Goal: Information Seeking & Learning: Learn about a topic

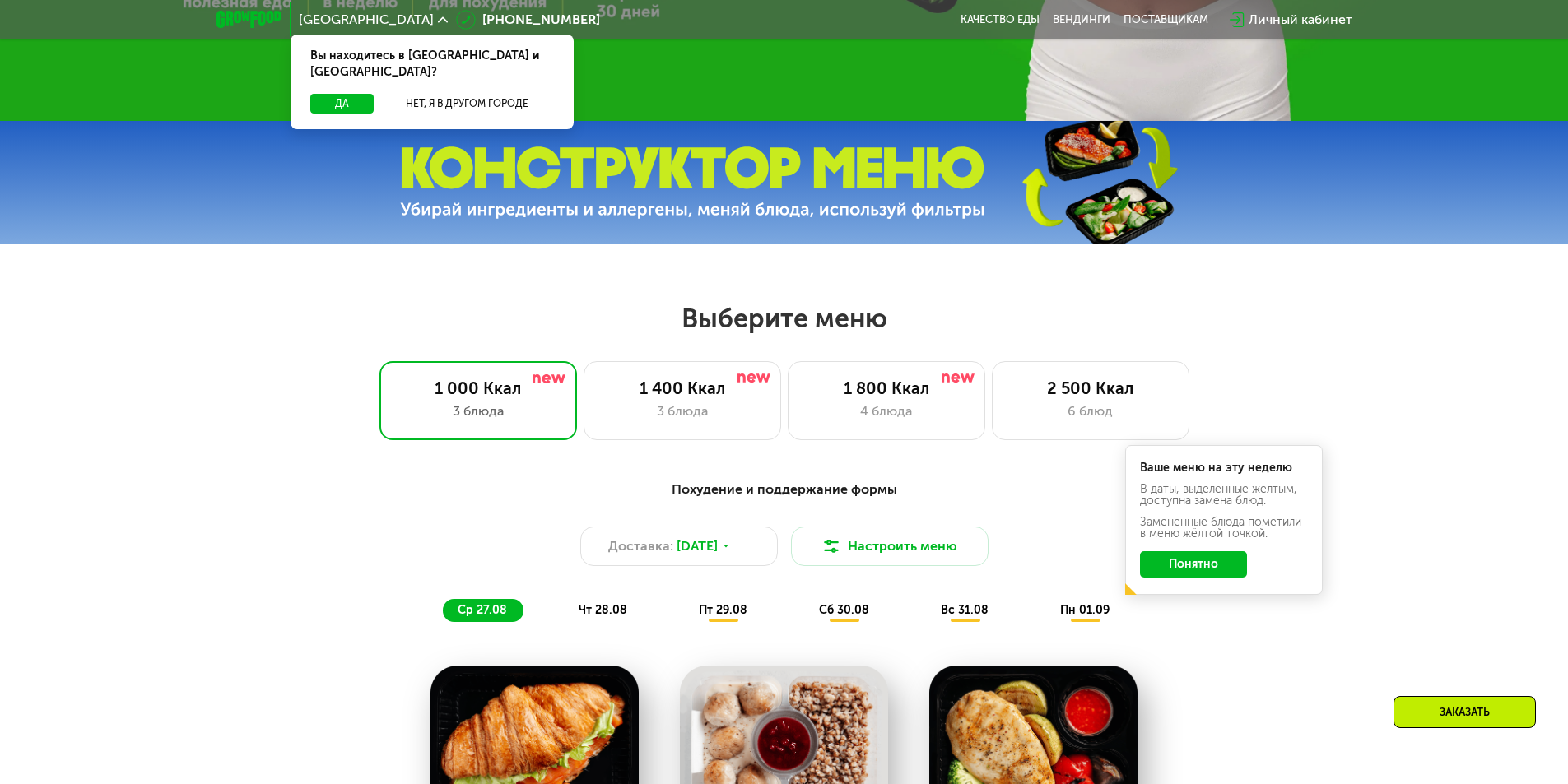
scroll to position [658, 0]
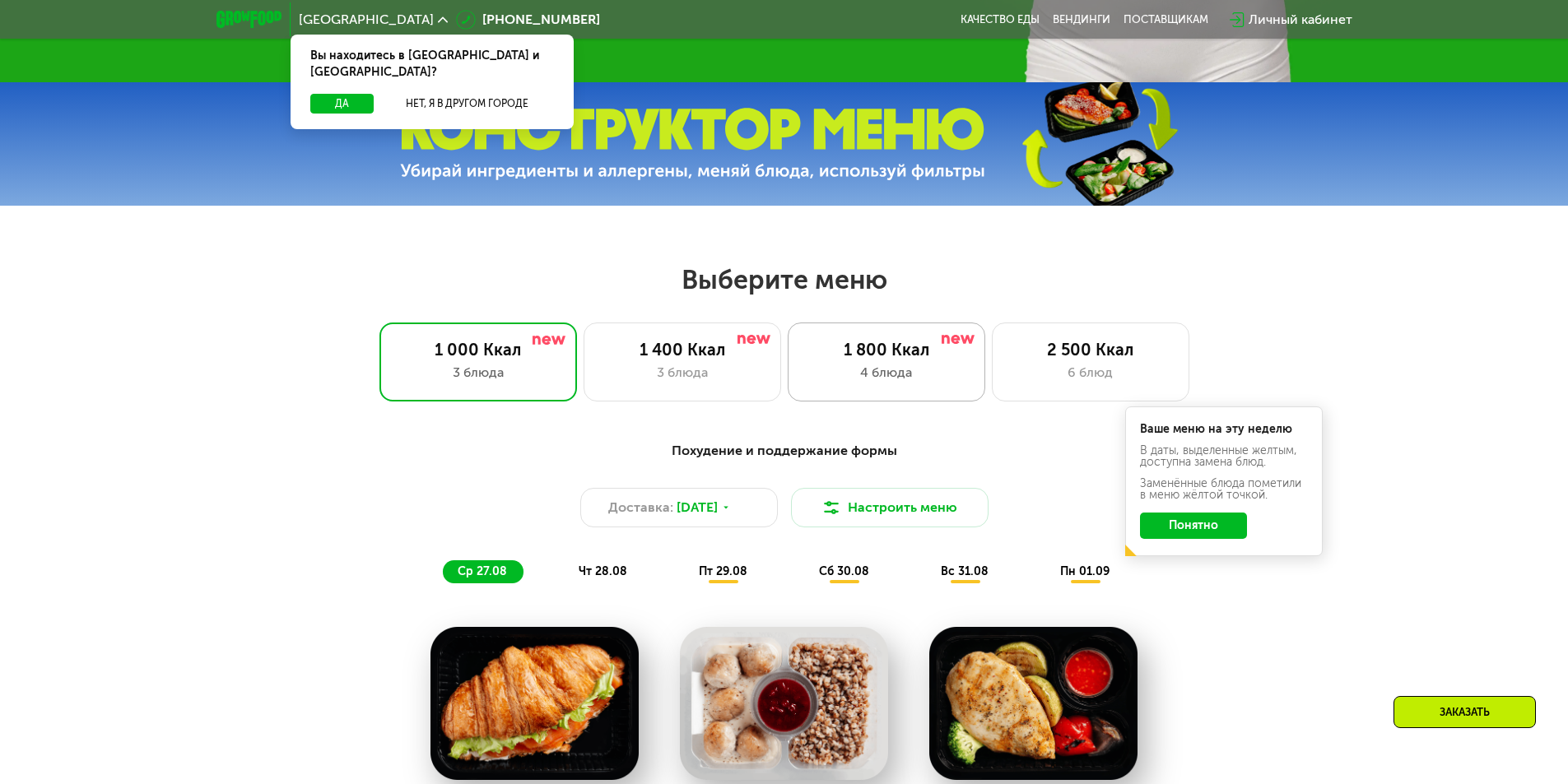
click at [907, 383] on div "4 блюда" at bounding box center [886, 373] width 163 height 20
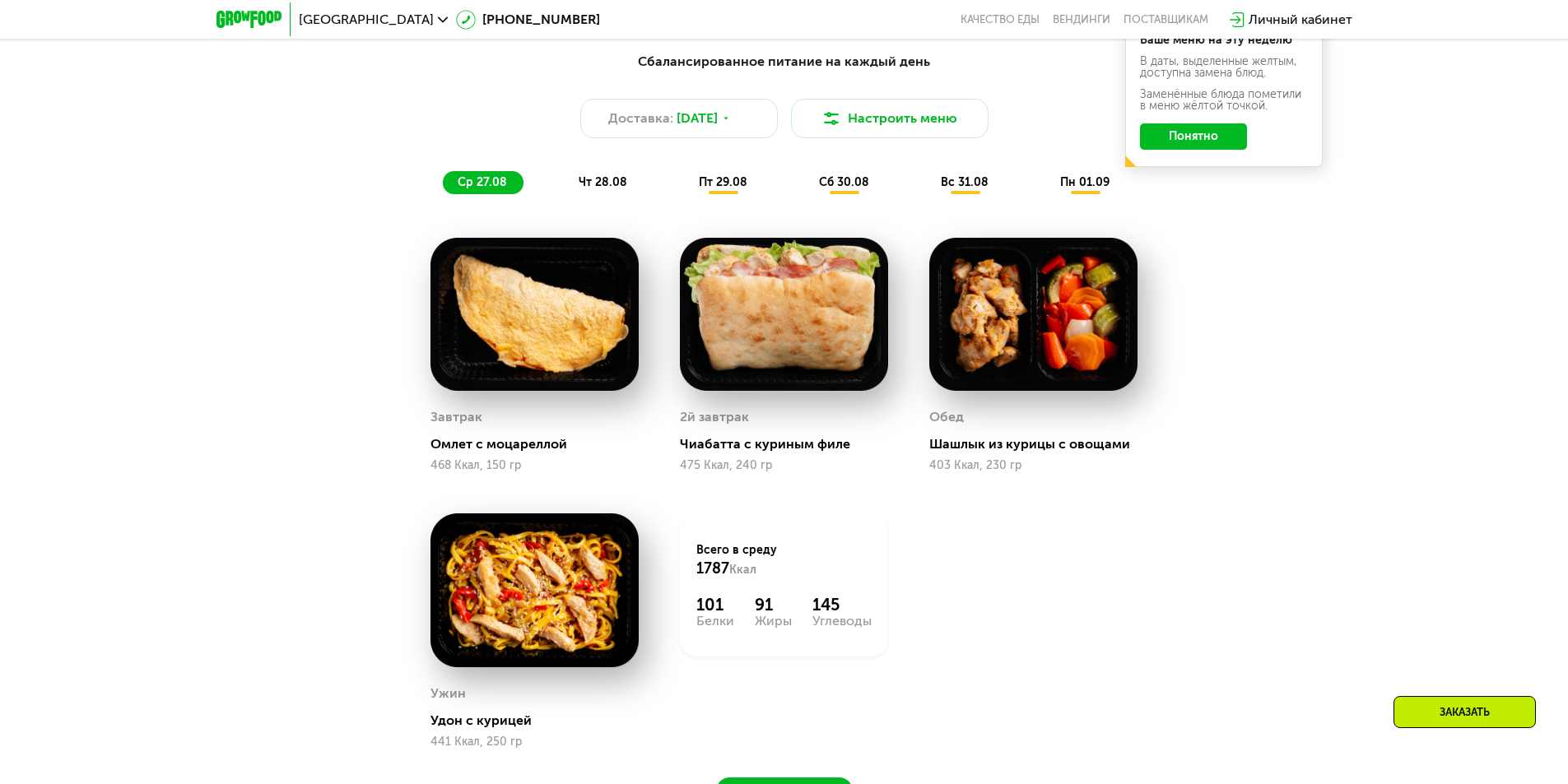
scroll to position [0, 0]
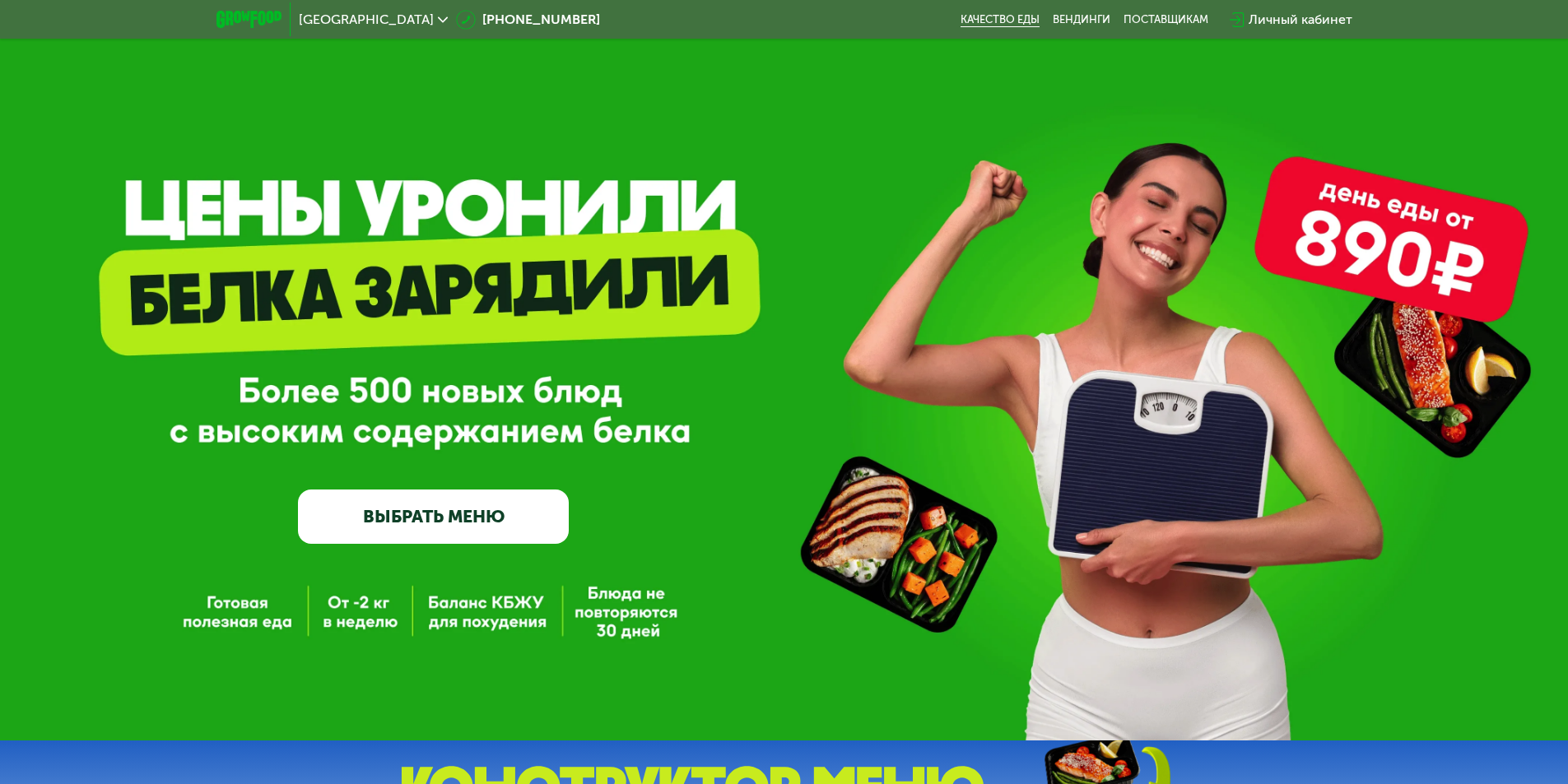
drag, startPoint x: 1013, startPoint y: 18, endPoint x: 982, endPoint y: 18, distance: 31.0
click at [982, 18] on link "Качество еды" at bounding box center [999, 20] width 79 height 14
click at [530, 502] on link "ВЫБРАТЬ МЕНЮ" at bounding box center [433, 517] width 271 height 54
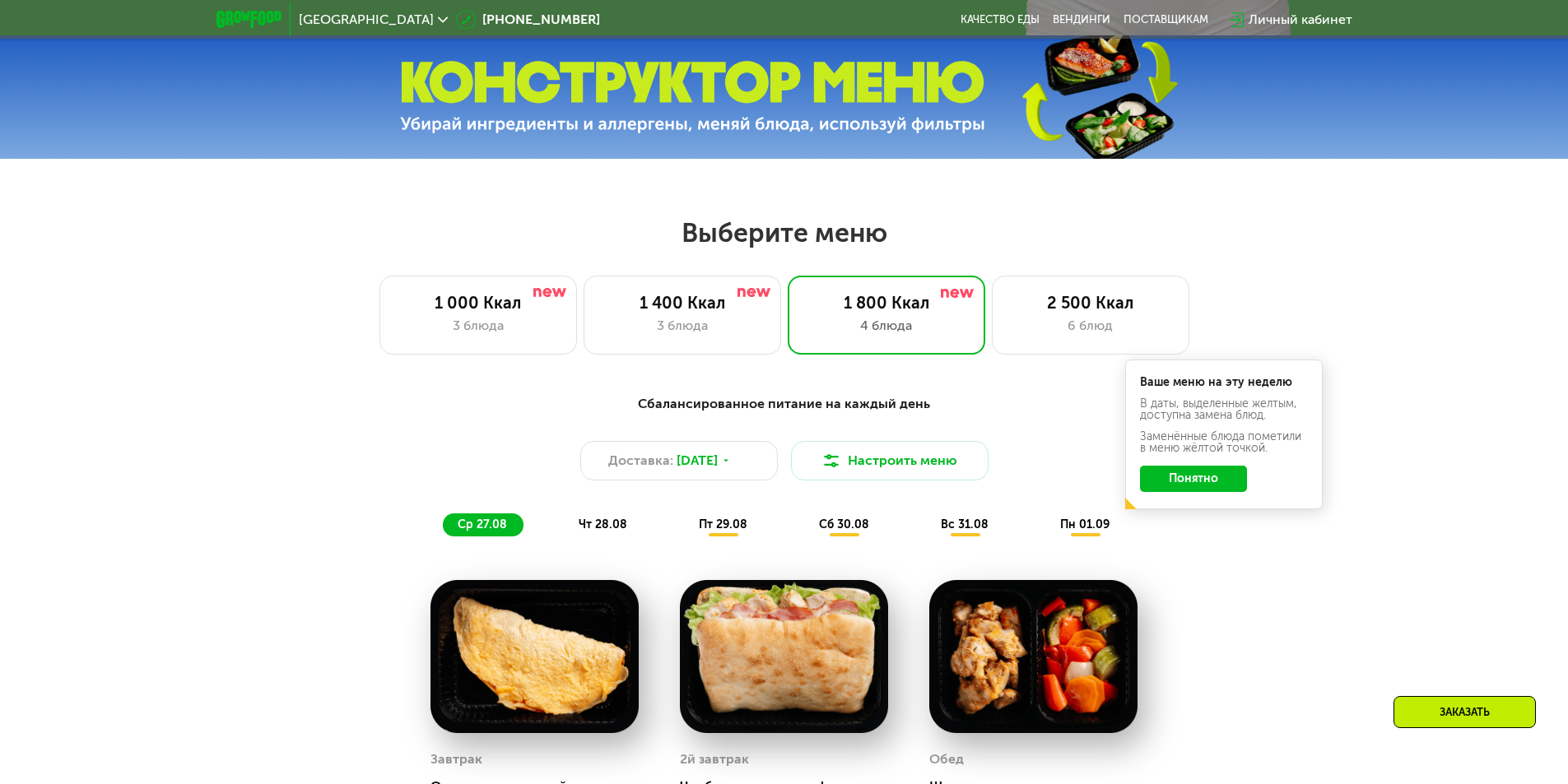
click at [530, 502] on div "Сбалансированное питание на каждый день Доставка: [DATE] Настроить меню ср 27.0…" at bounding box center [784, 464] width 974 height 142
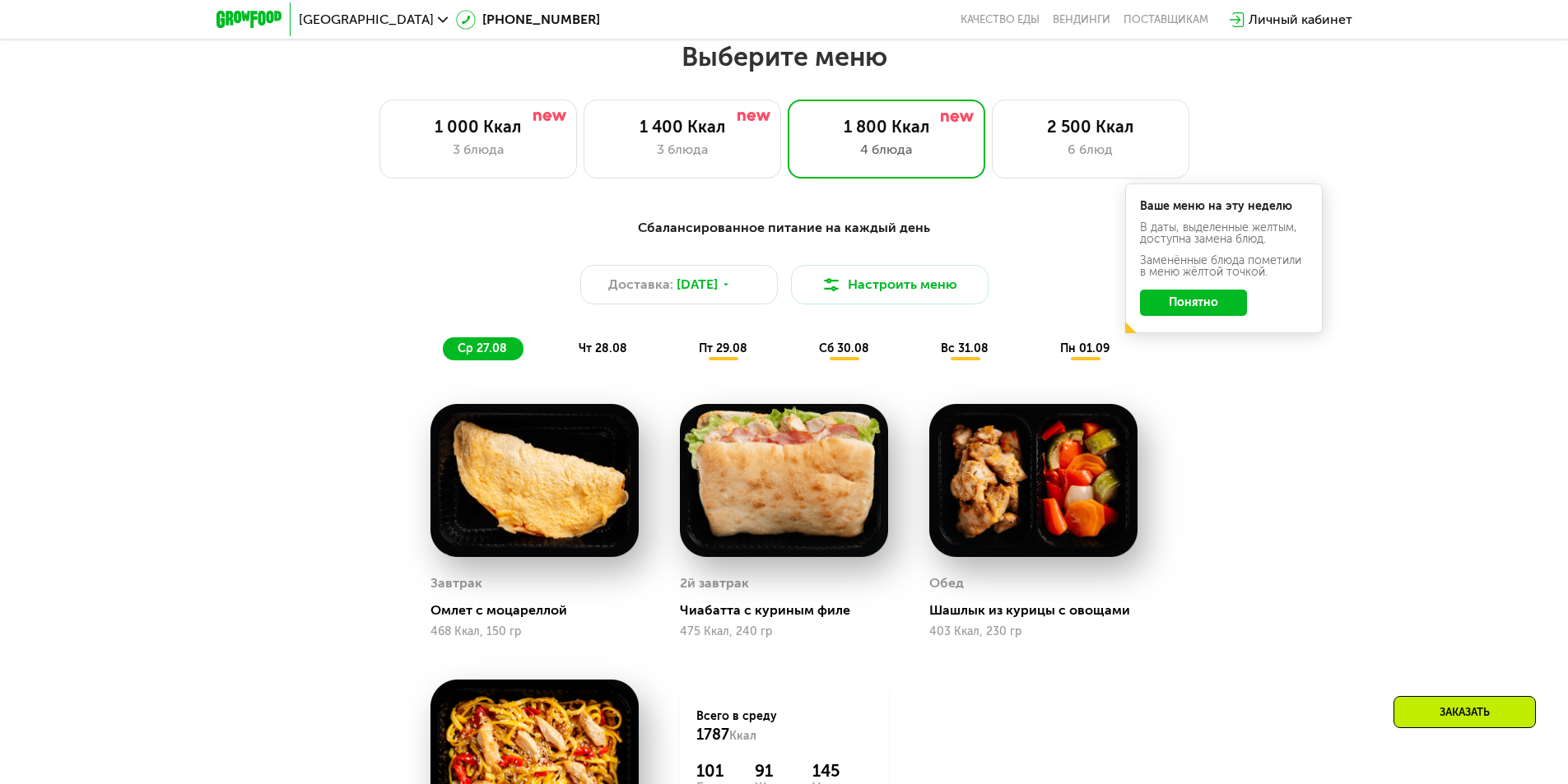
scroll to position [889, 0]
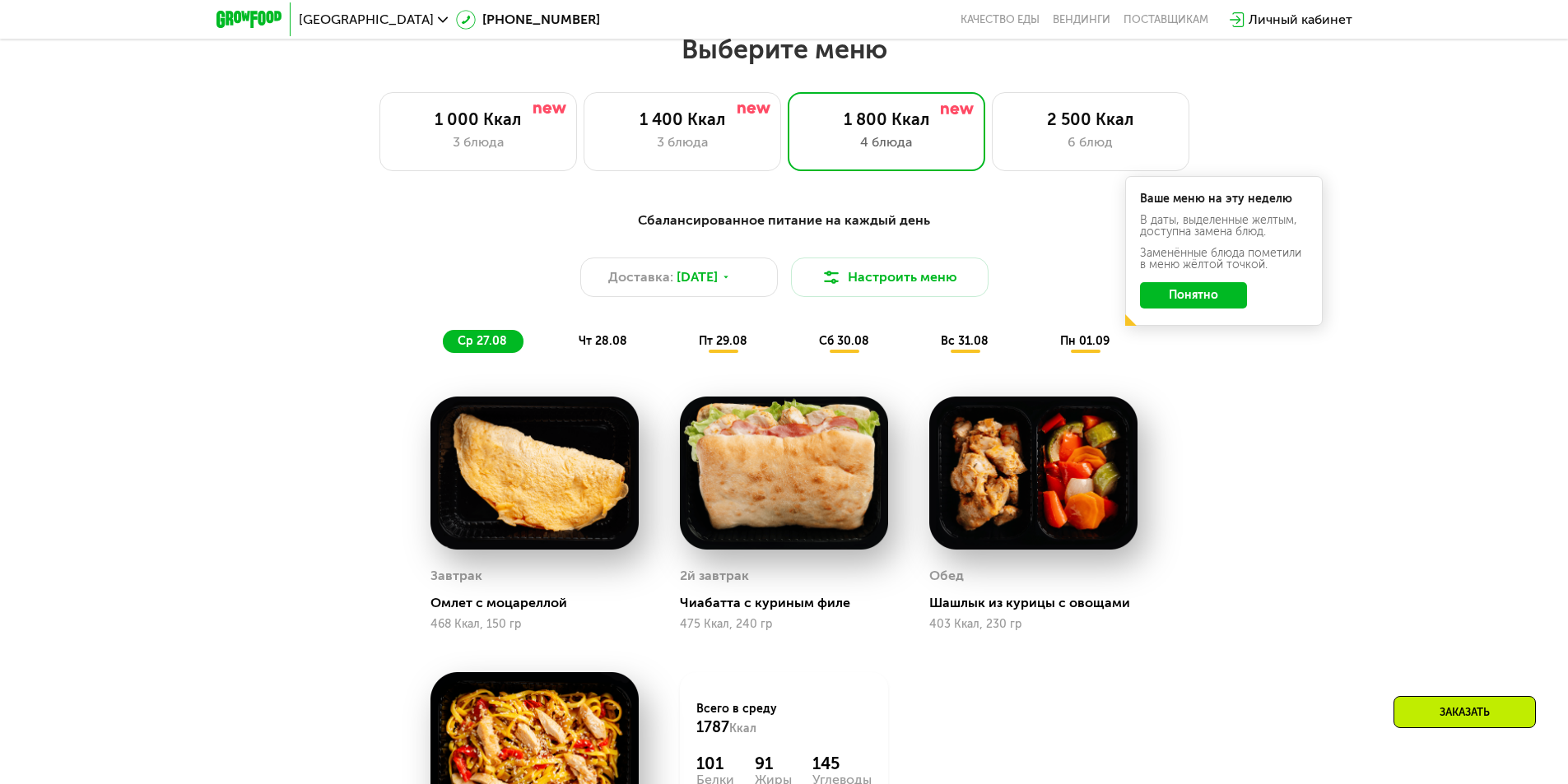
click at [958, 349] on span "вс 31.08" at bounding box center [964, 340] width 48 height 14
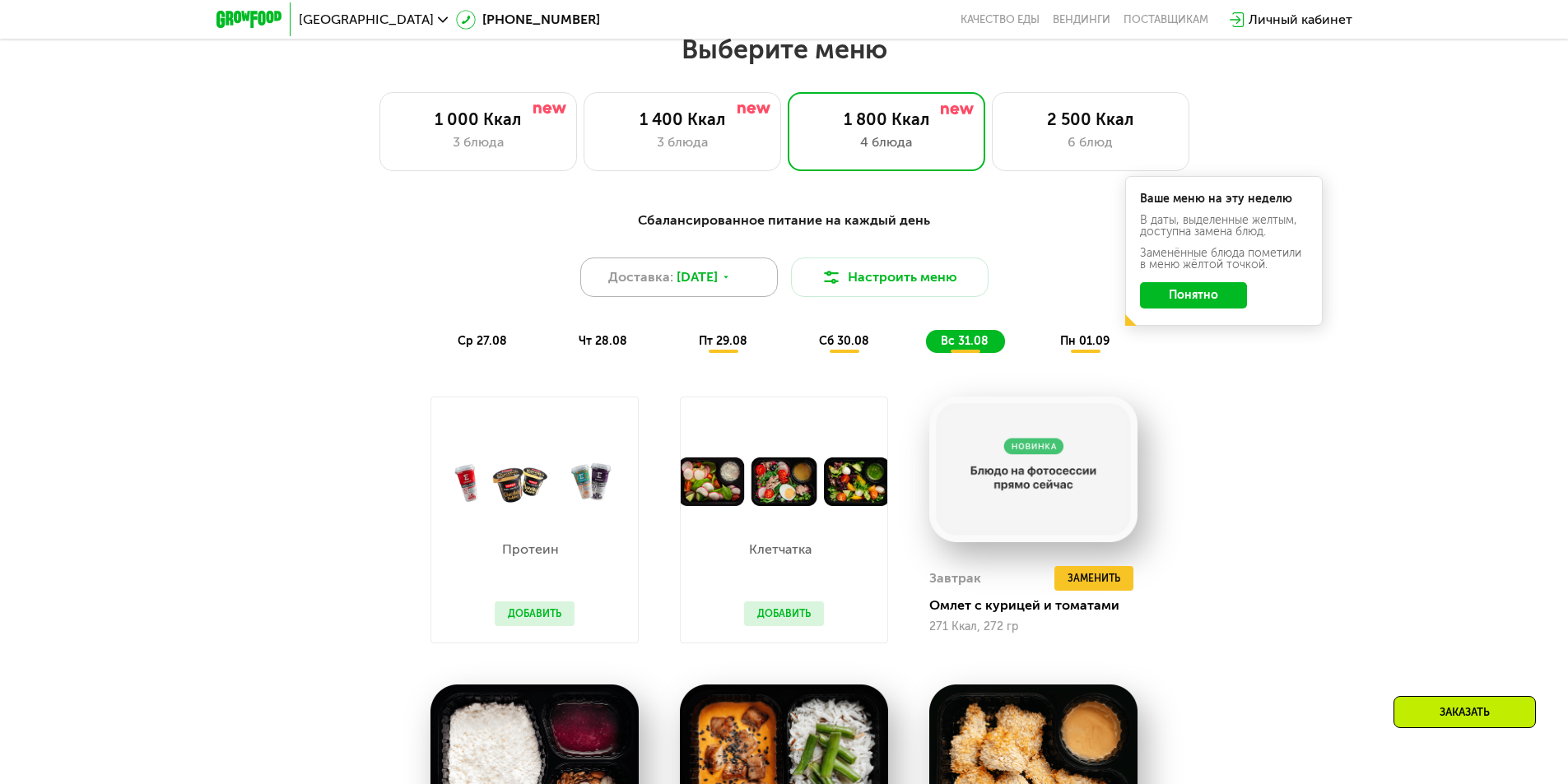
click at [745, 295] on div "Доставка: [DATE]" at bounding box center [679, 278] width 197 height 40
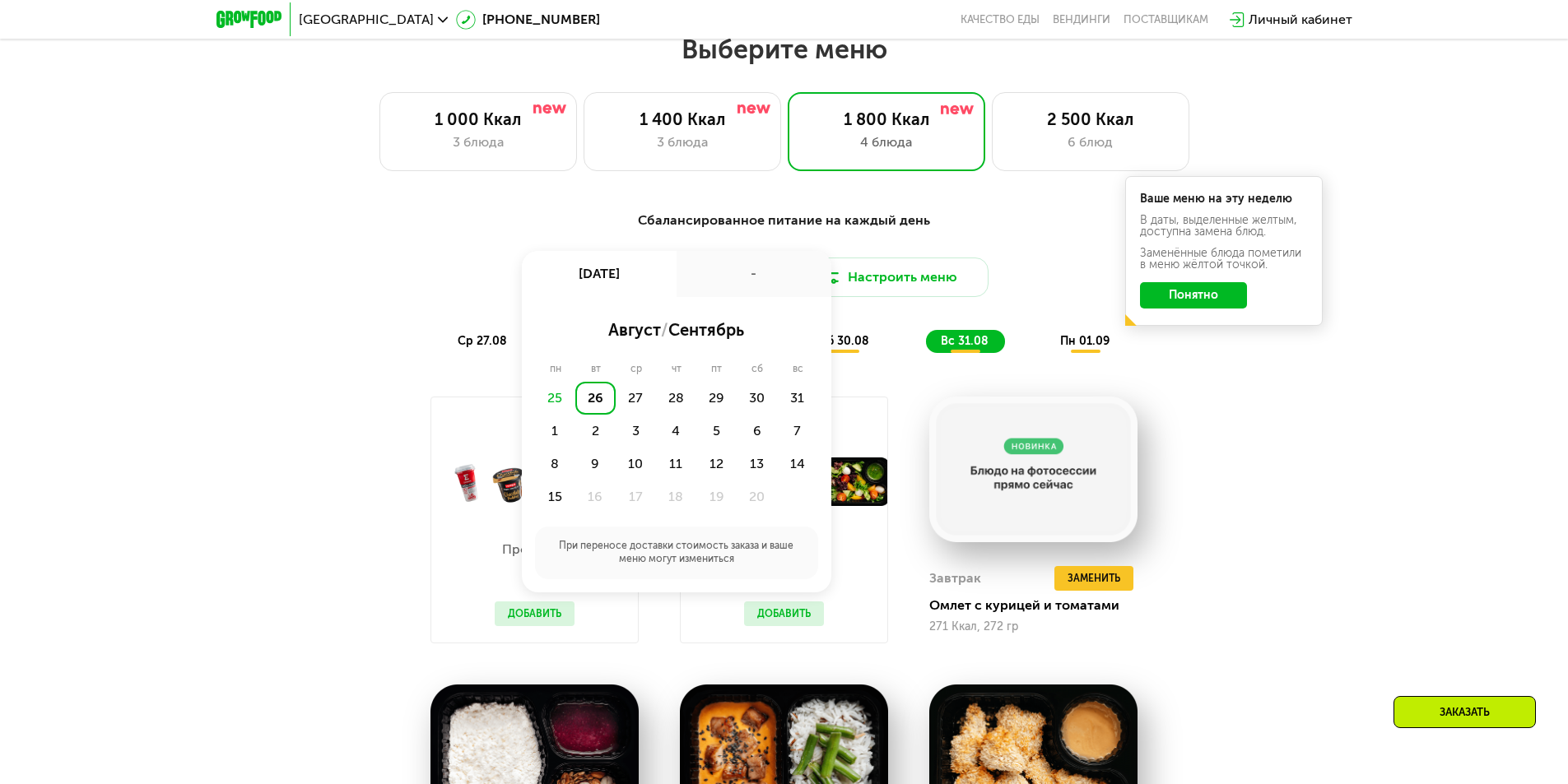
click at [1018, 305] on div "Сбалансированное питание на каждый день Доставка: [DATE] авг, вт - август / сен…" at bounding box center [784, 282] width 974 height 142
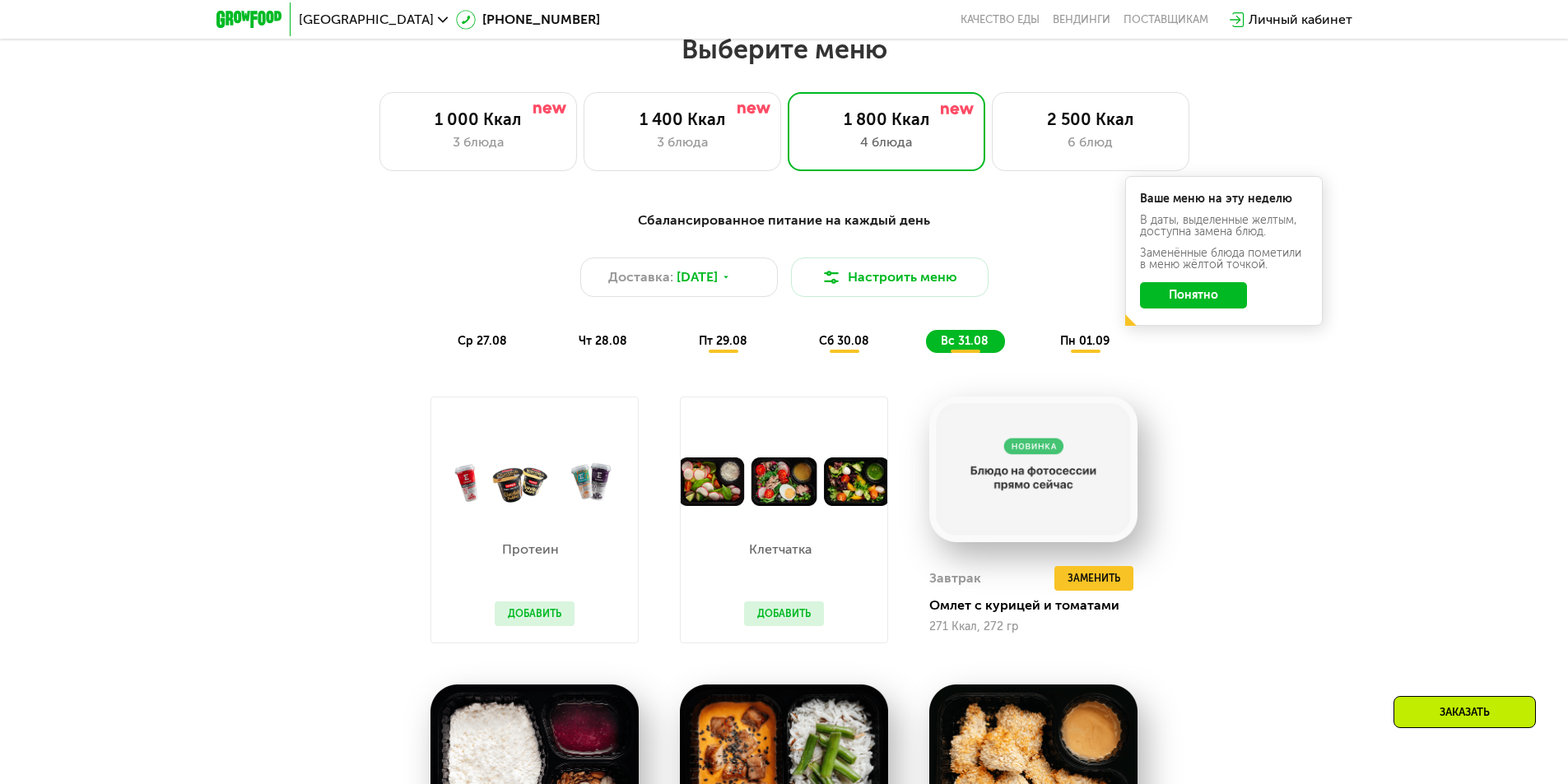
click at [1055, 359] on div "Сбалансированное питание на каждый день Доставка: [DATE] Настроить меню ср 27.0…" at bounding box center [784, 282] width 994 height 162
click at [1072, 353] on div "пн 01.09" at bounding box center [1085, 341] width 81 height 23
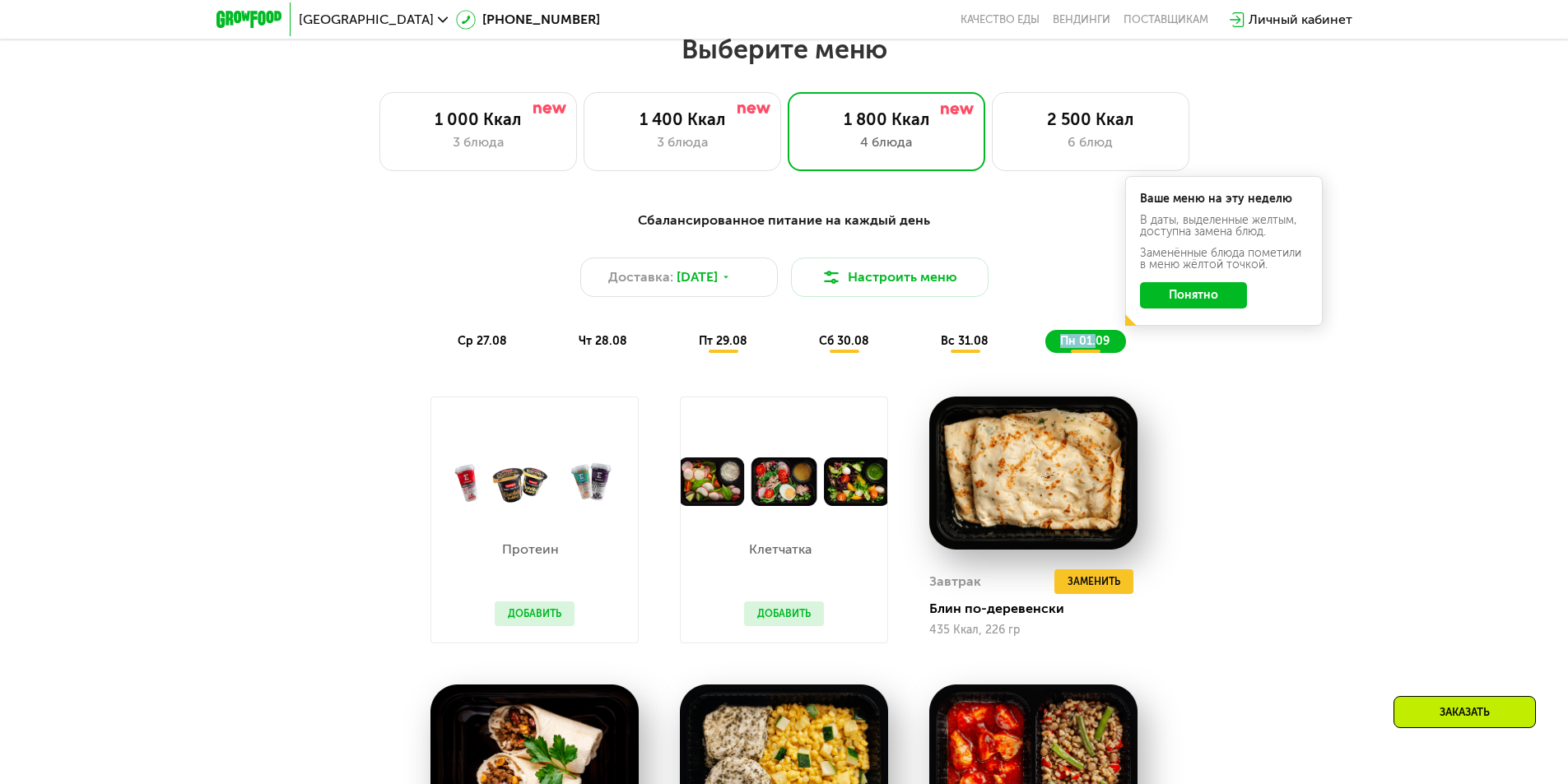
drag, startPoint x: 1097, startPoint y: 346, endPoint x: 1005, endPoint y: 339, distance: 92.3
click at [1005, 339] on div "ср 27.08 чт 28.08 пт 29.08 сб 30.08 вс 31.08 пн 01.09" at bounding box center [784, 341] width 683 height 23
click at [1169, 390] on div "Сбалансированное питание на каждый день Доставка: [DATE] Настроить меню ср 27.0…" at bounding box center [784, 687] width 1014 height 972
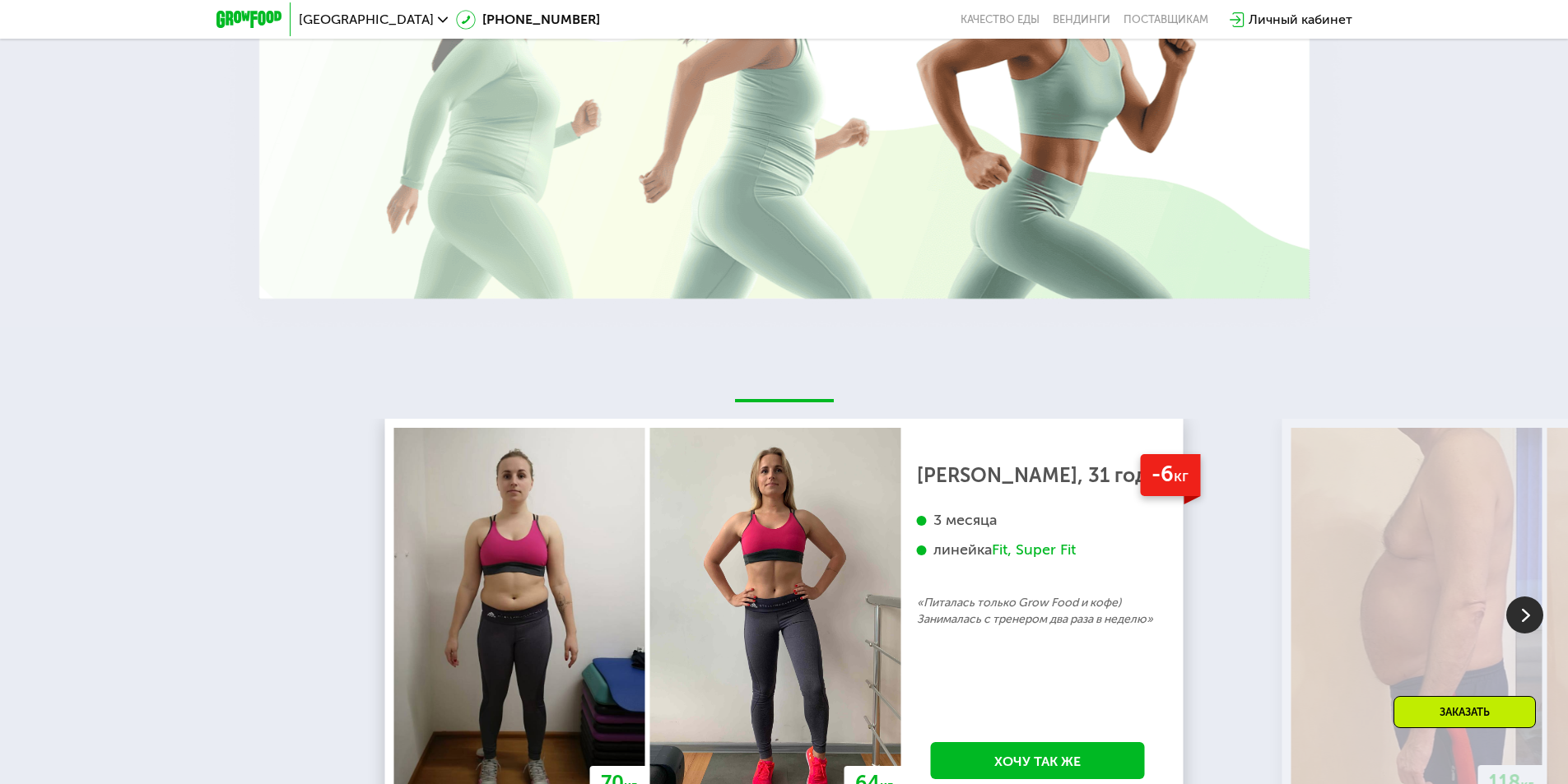
scroll to position [3440, 0]
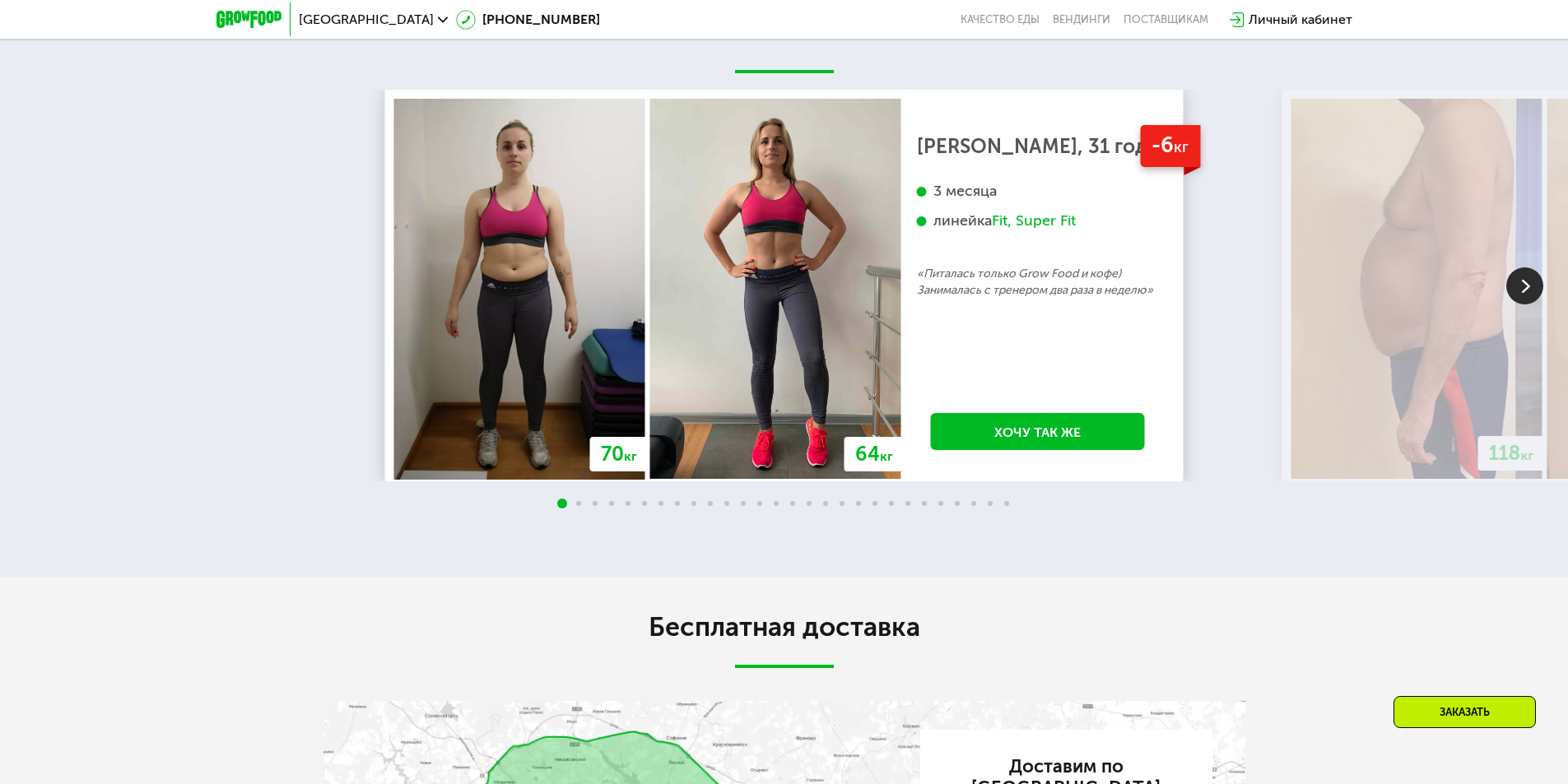
click at [1522, 289] on img at bounding box center [1525, 285] width 37 height 37
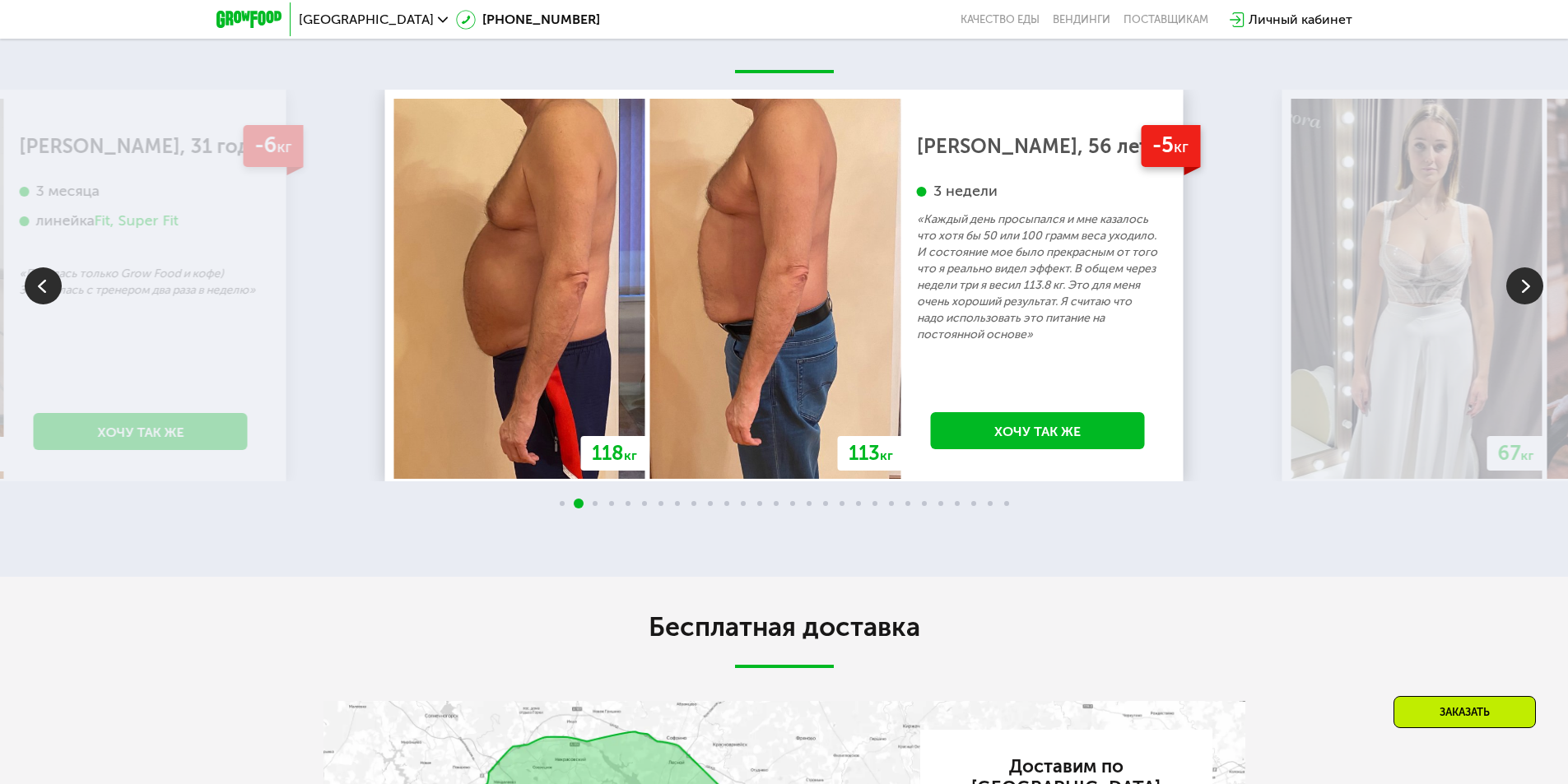
click at [1520, 289] on img at bounding box center [1525, 285] width 37 height 37
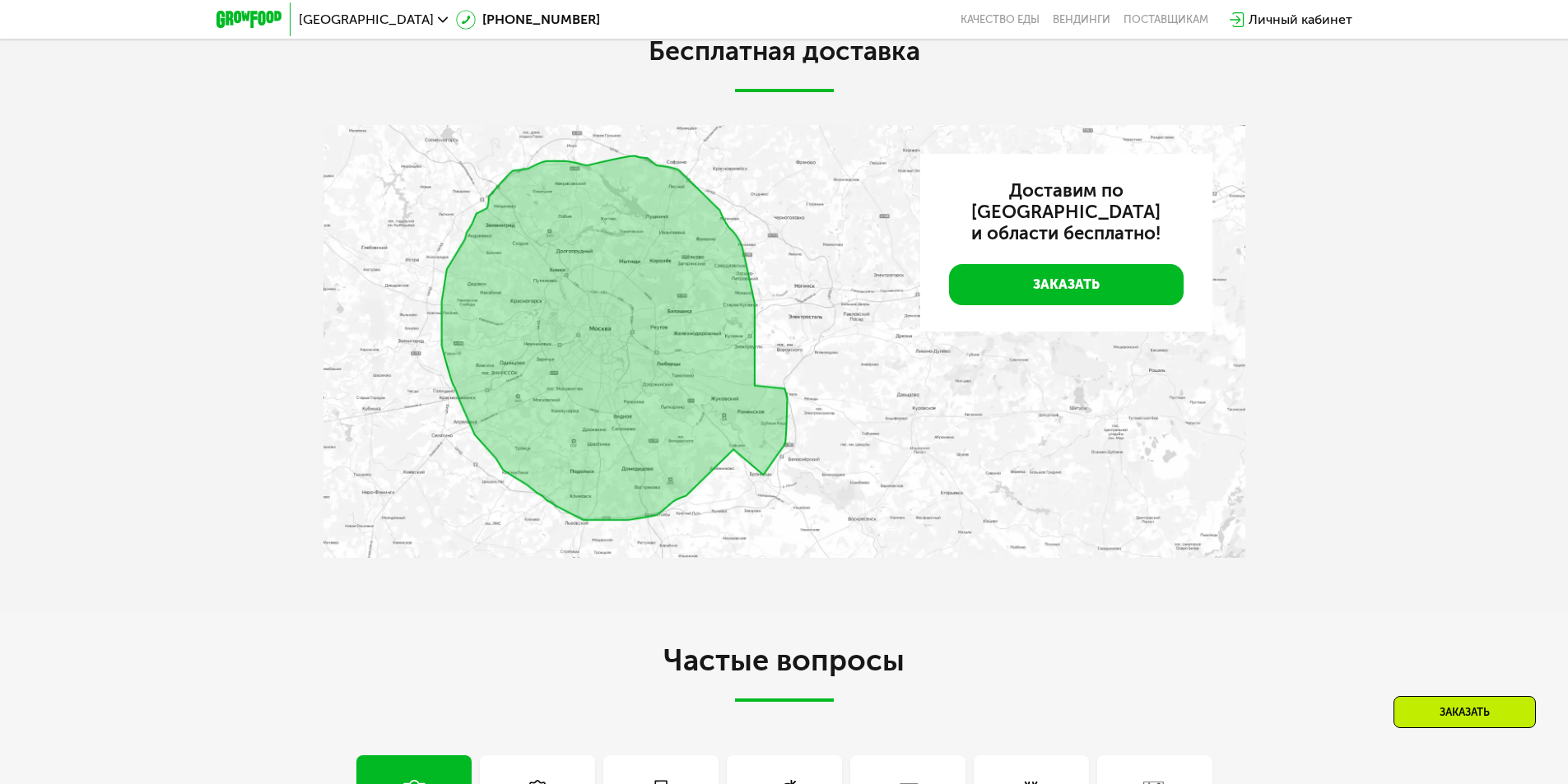
scroll to position [4509, 0]
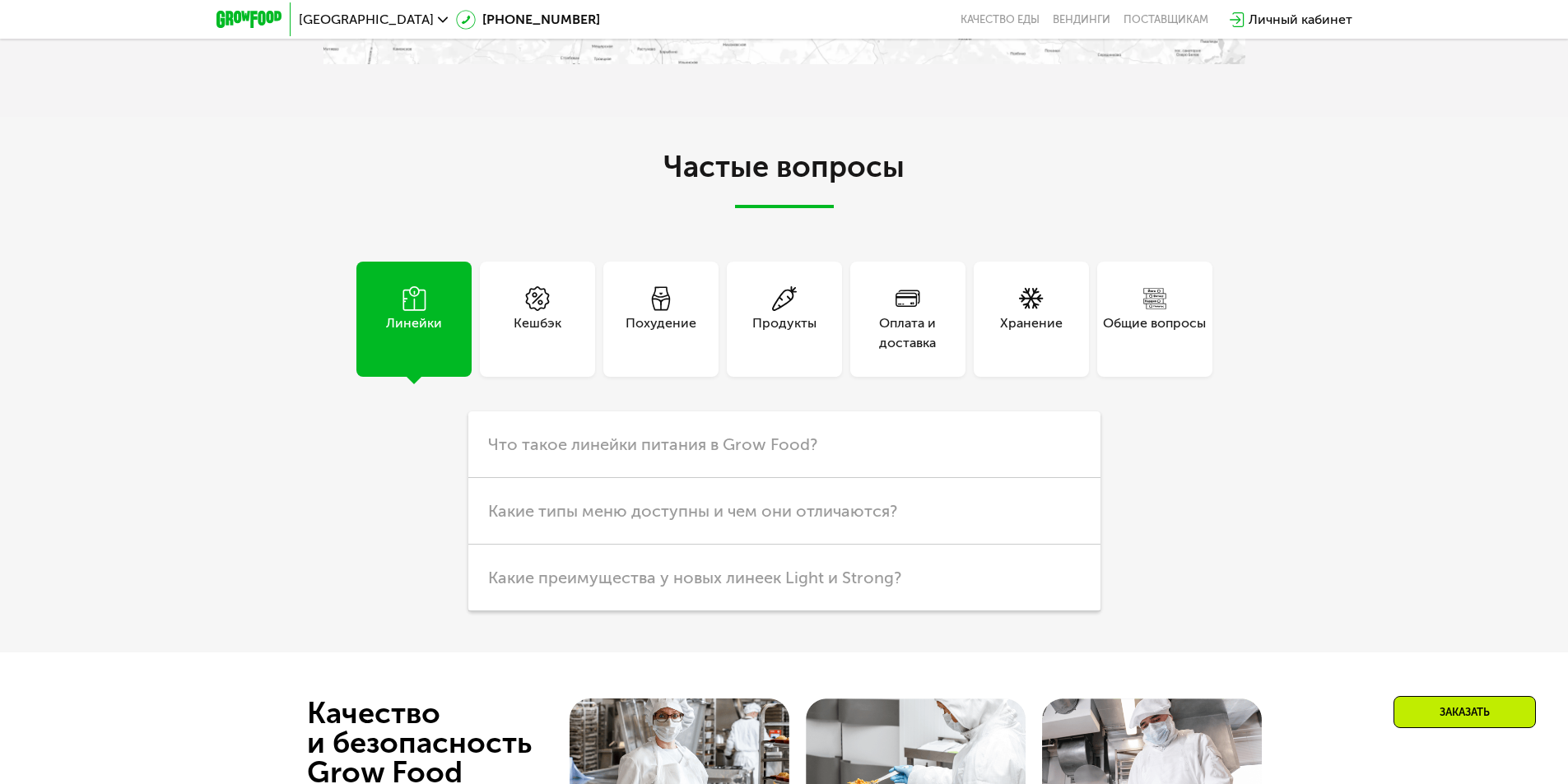
click at [990, 313] on div "Хранение" at bounding box center [1030, 319] width 115 height 115
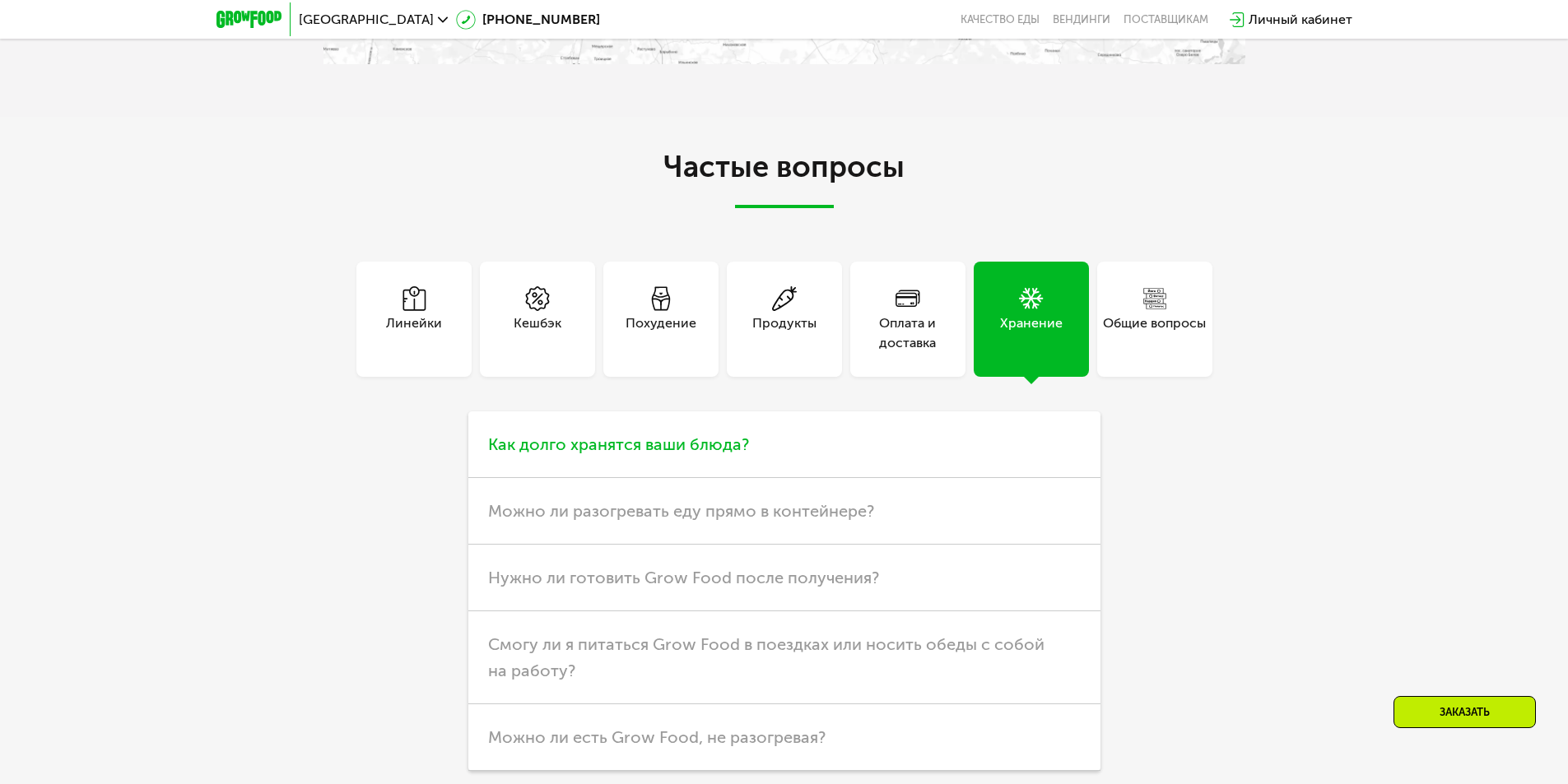
click at [733, 441] on span "Как долго хранятся ваши блюда?" at bounding box center [618, 445] width 261 height 20
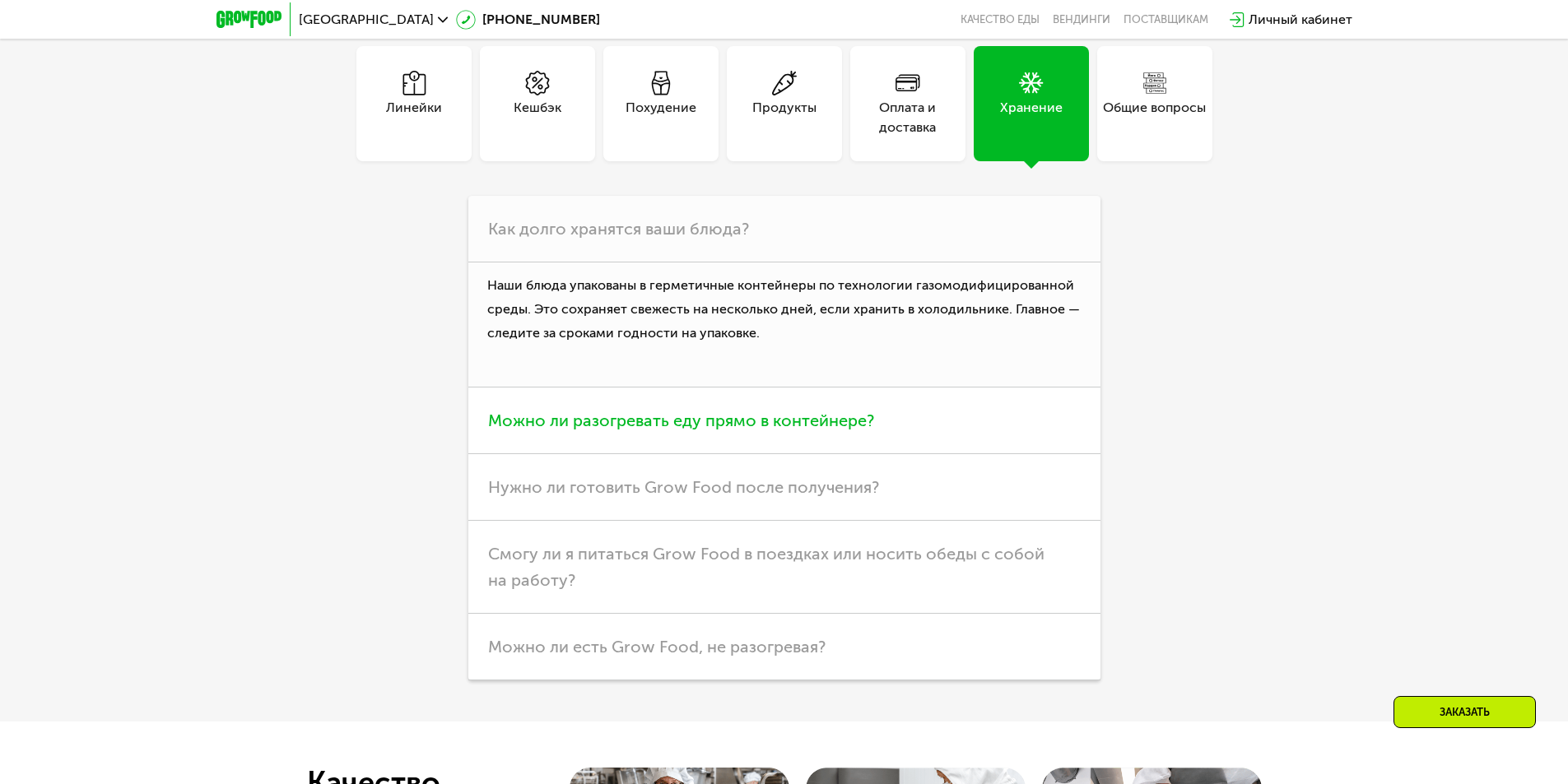
scroll to position [4757, 0]
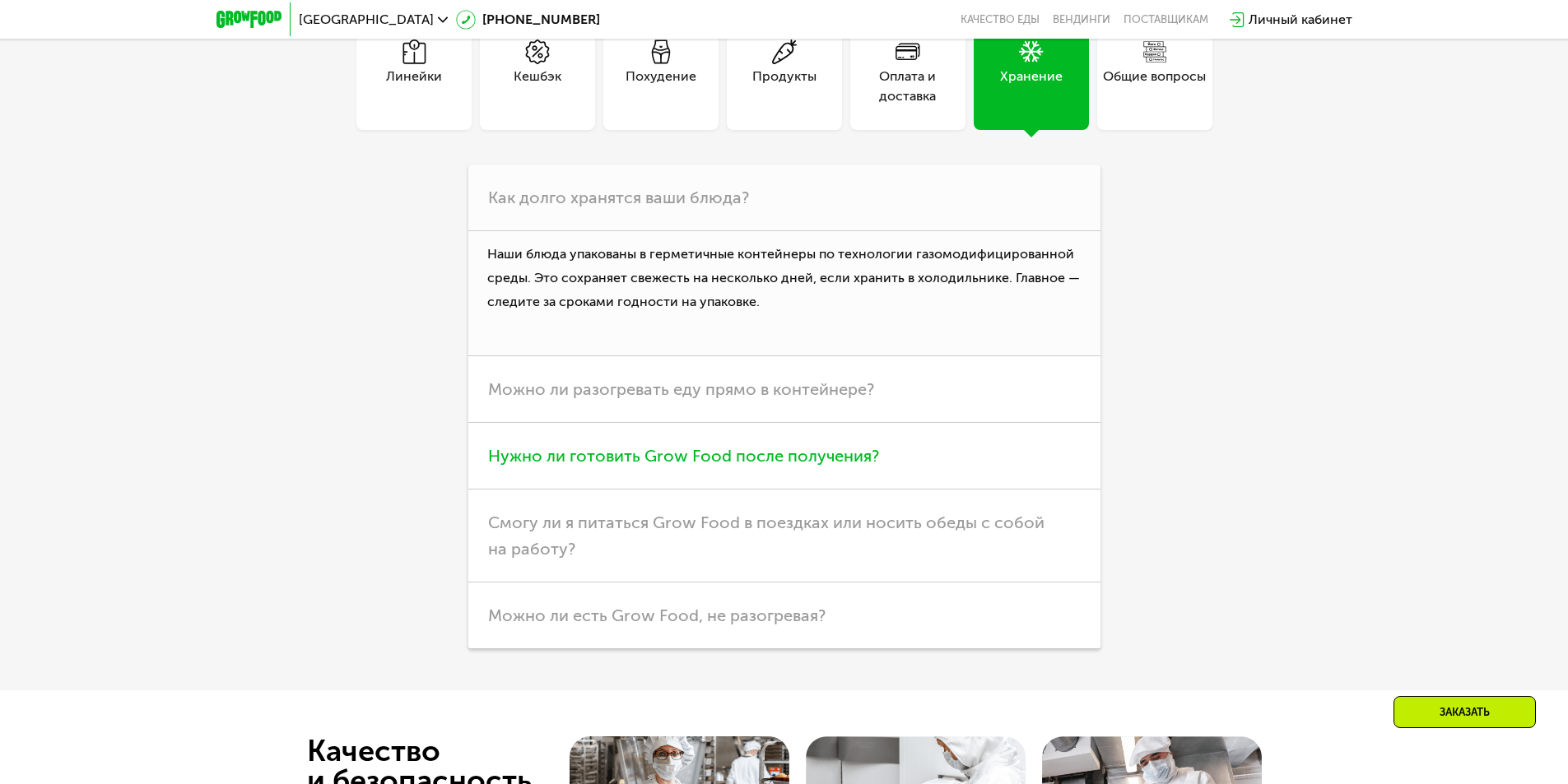
click at [756, 452] on span "Нужно ли готовить Grow Food после получения?" at bounding box center [684, 456] width 391 height 20
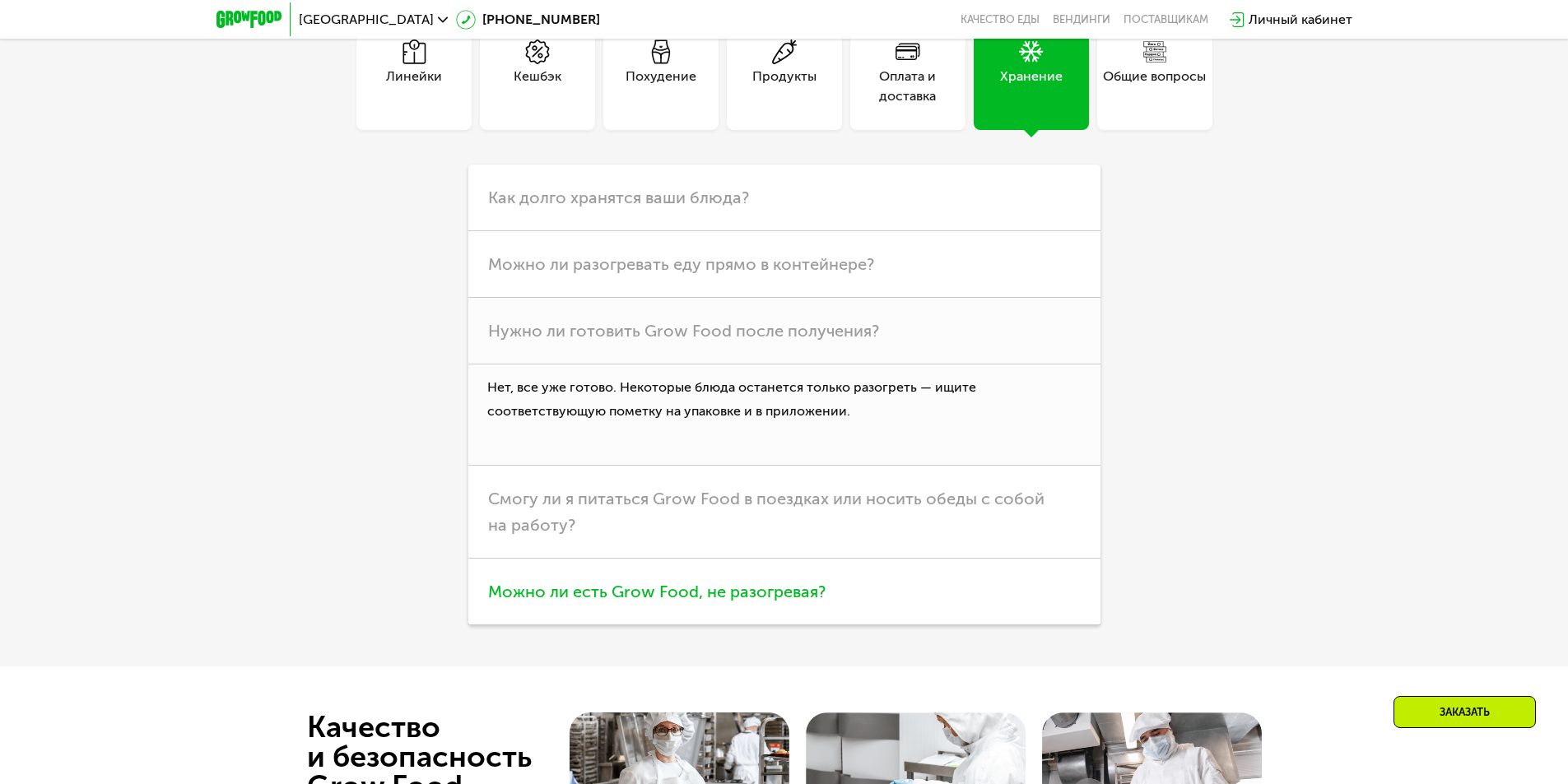
click at [761, 593] on span "Можно ли есть Grow Food, не разогревая?" at bounding box center [656, 592] width 338 height 20
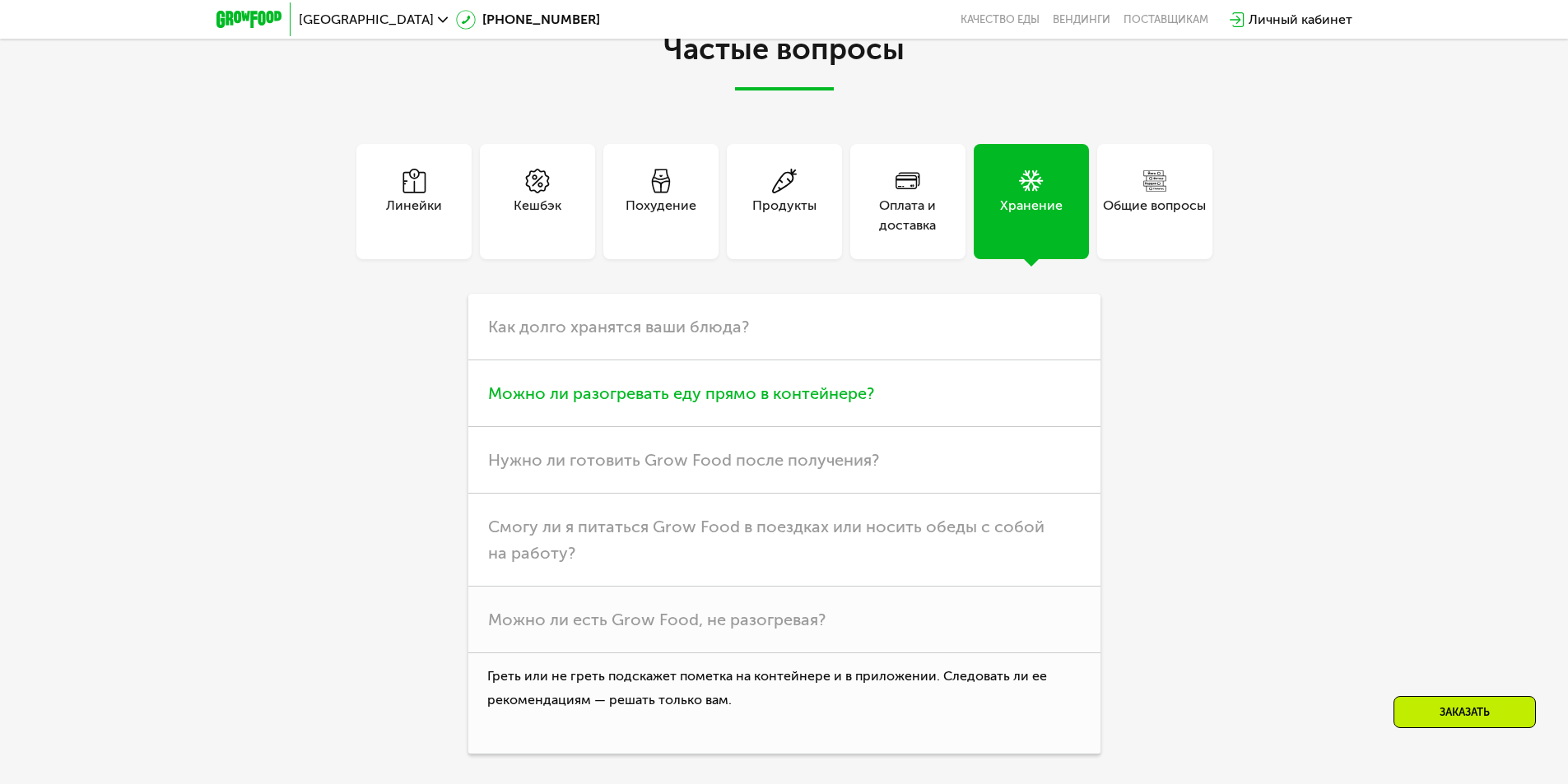
scroll to position [4592, 0]
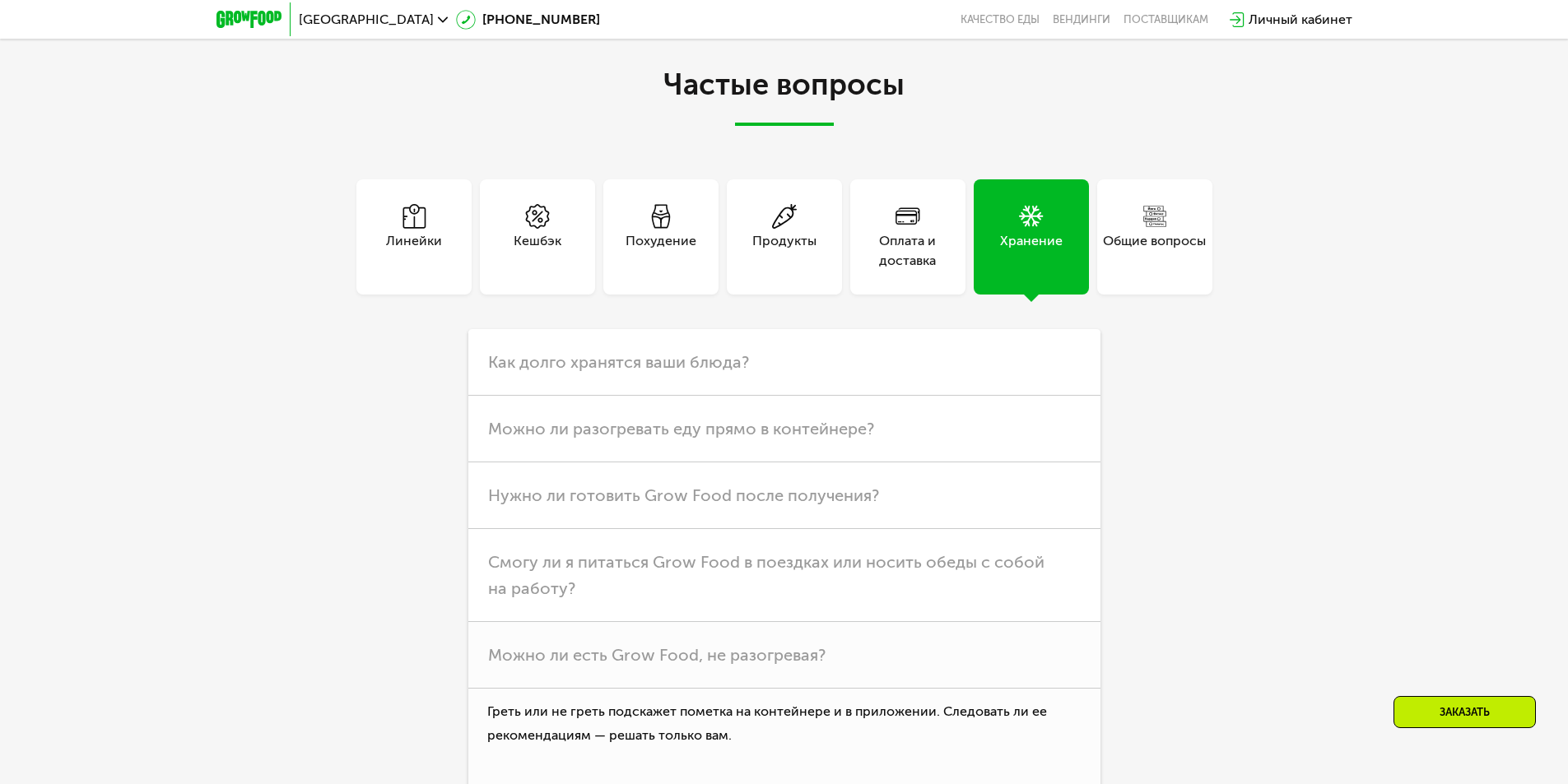
click at [1115, 253] on div "Общие вопросы" at bounding box center [1154, 251] width 103 height 40
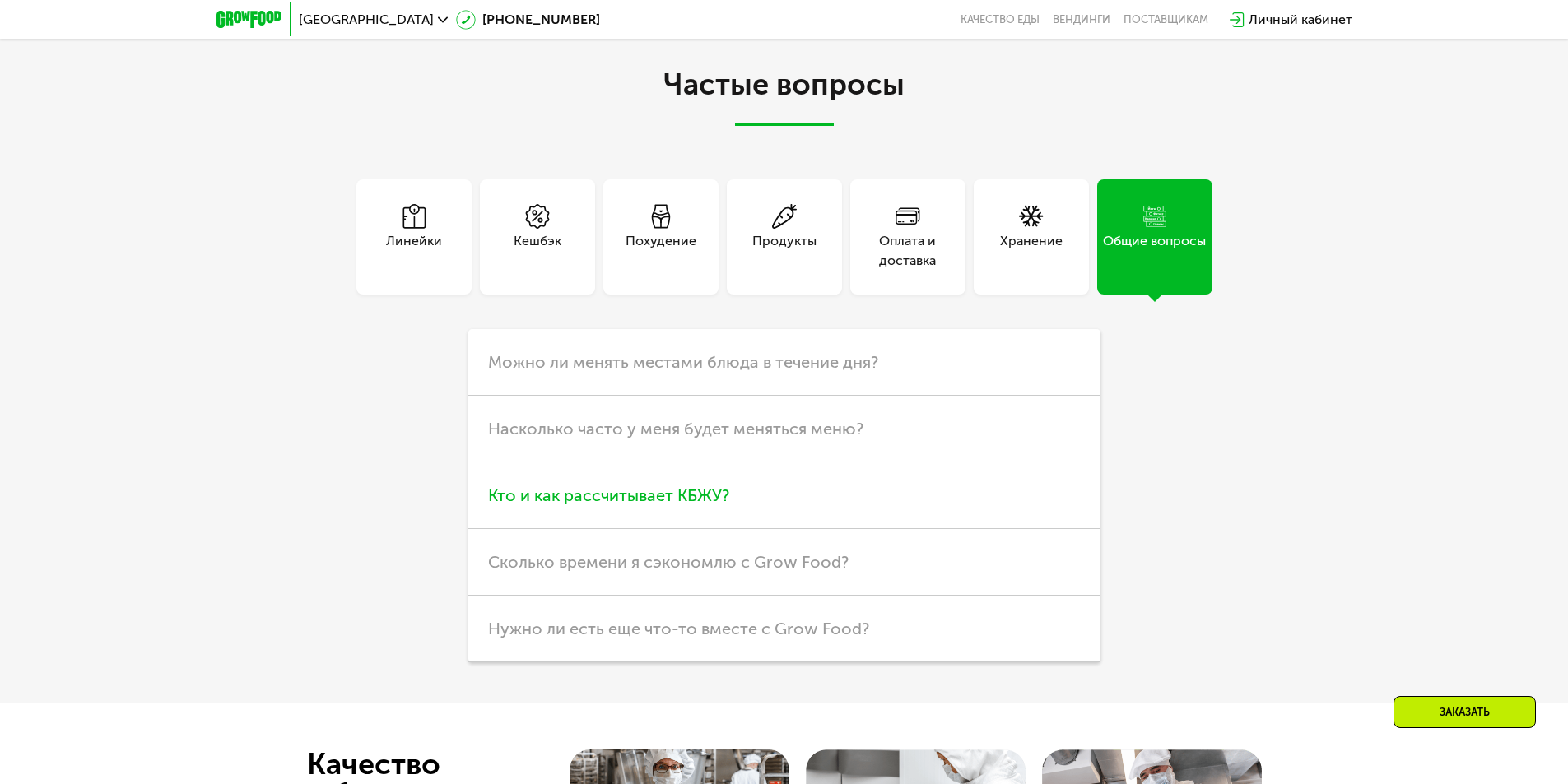
click at [683, 502] on span "Кто и как рассчитывает КБЖУ?" at bounding box center [608, 495] width 241 height 20
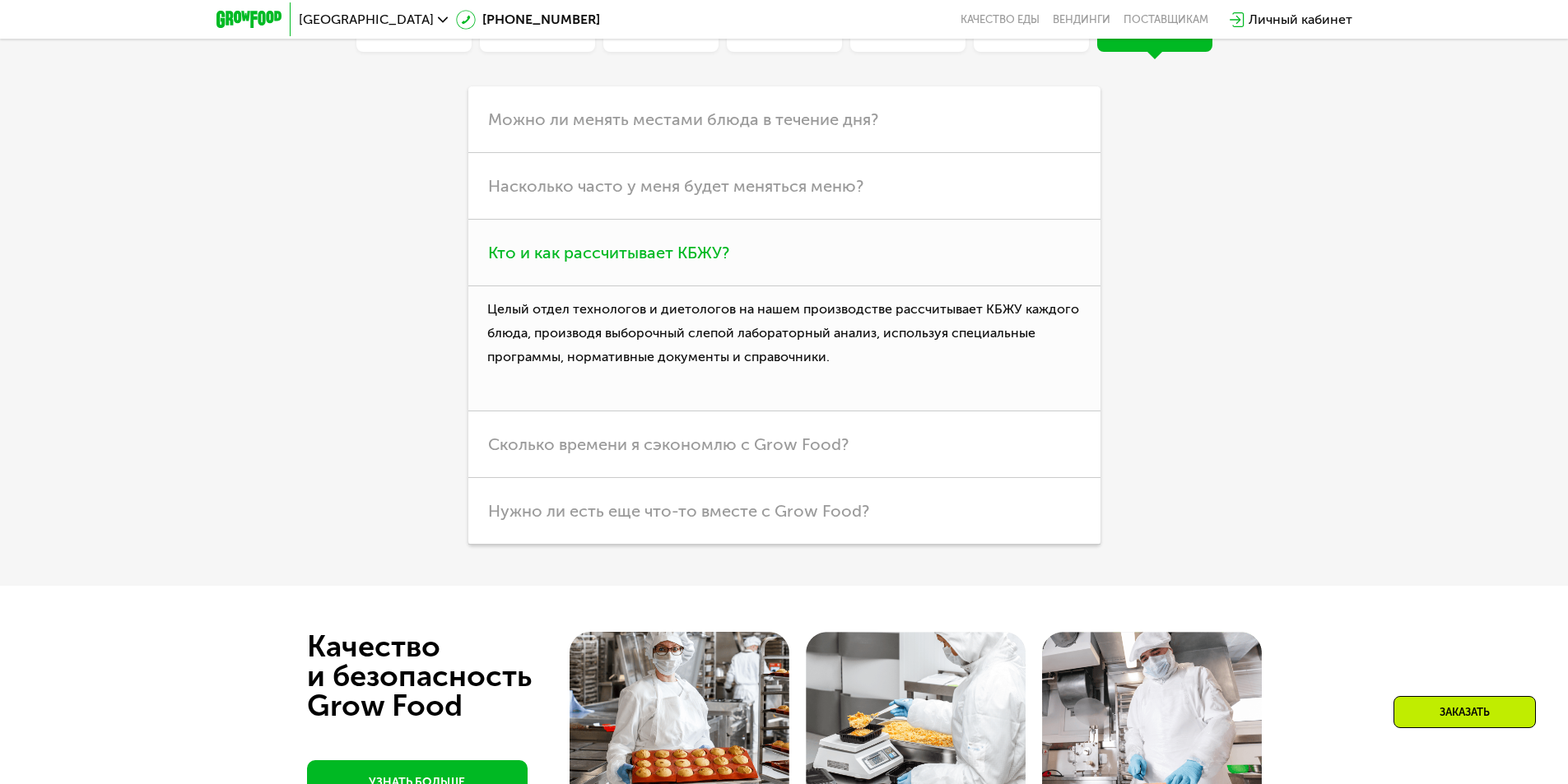
scroll to position [4839, 0]
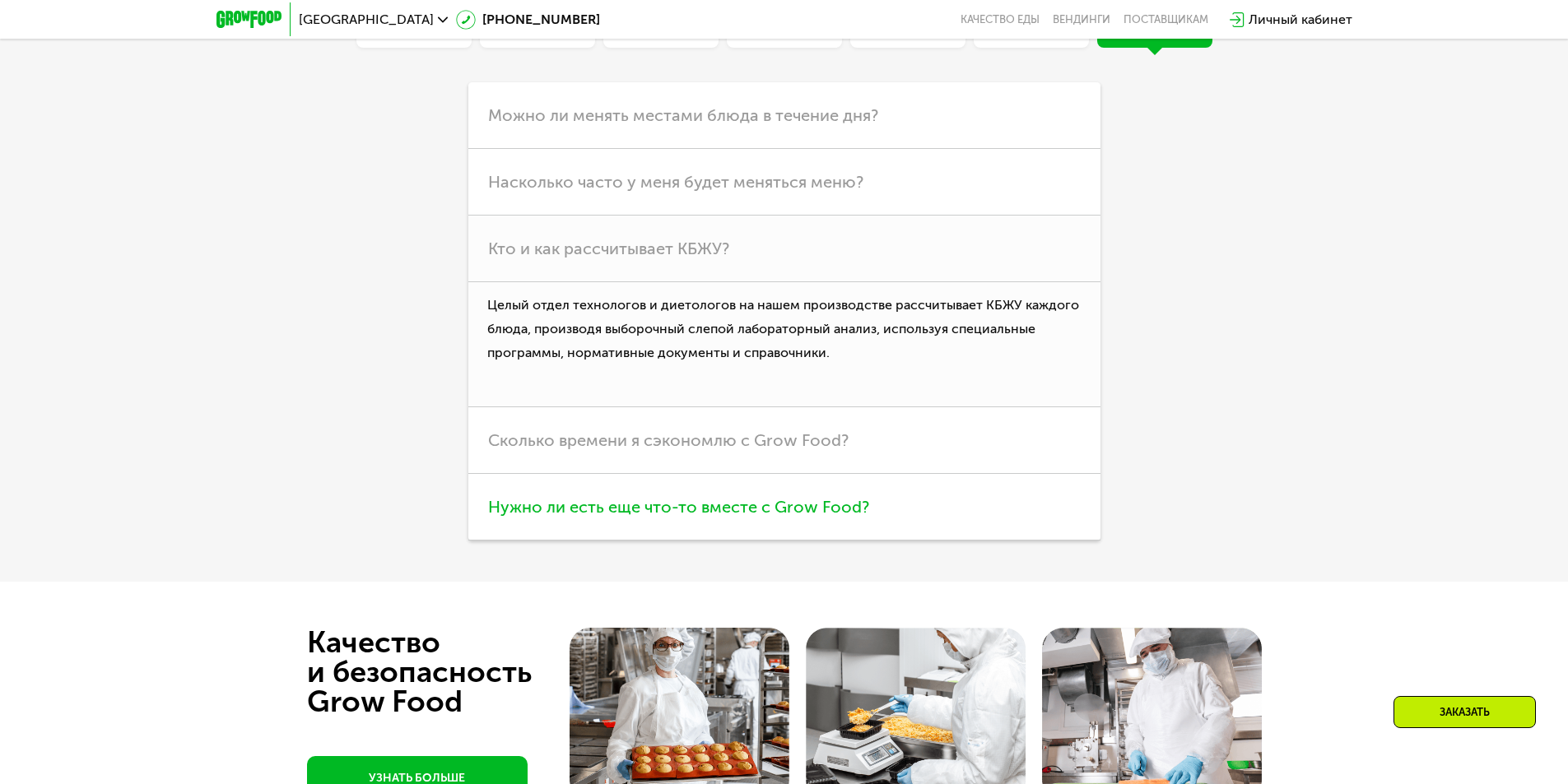
click at [767, 517] on span "Нужно ли есть еще что-то вместе с Grow Food?" at bounding box center [678, 507] width 381 height 20
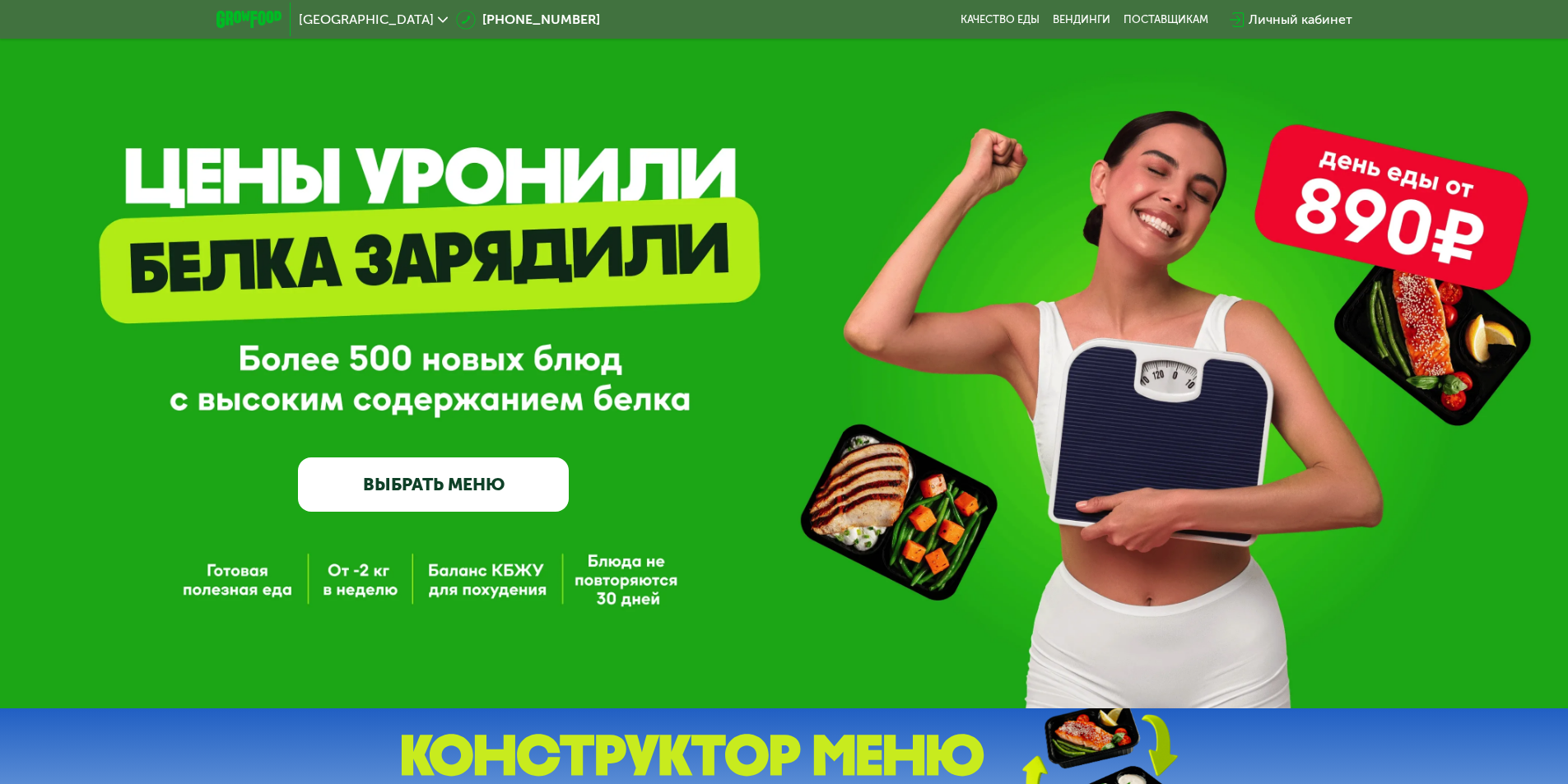
scroll to position [0, 0]
